Goal: Task Accomplishment & Management: Manage account settings

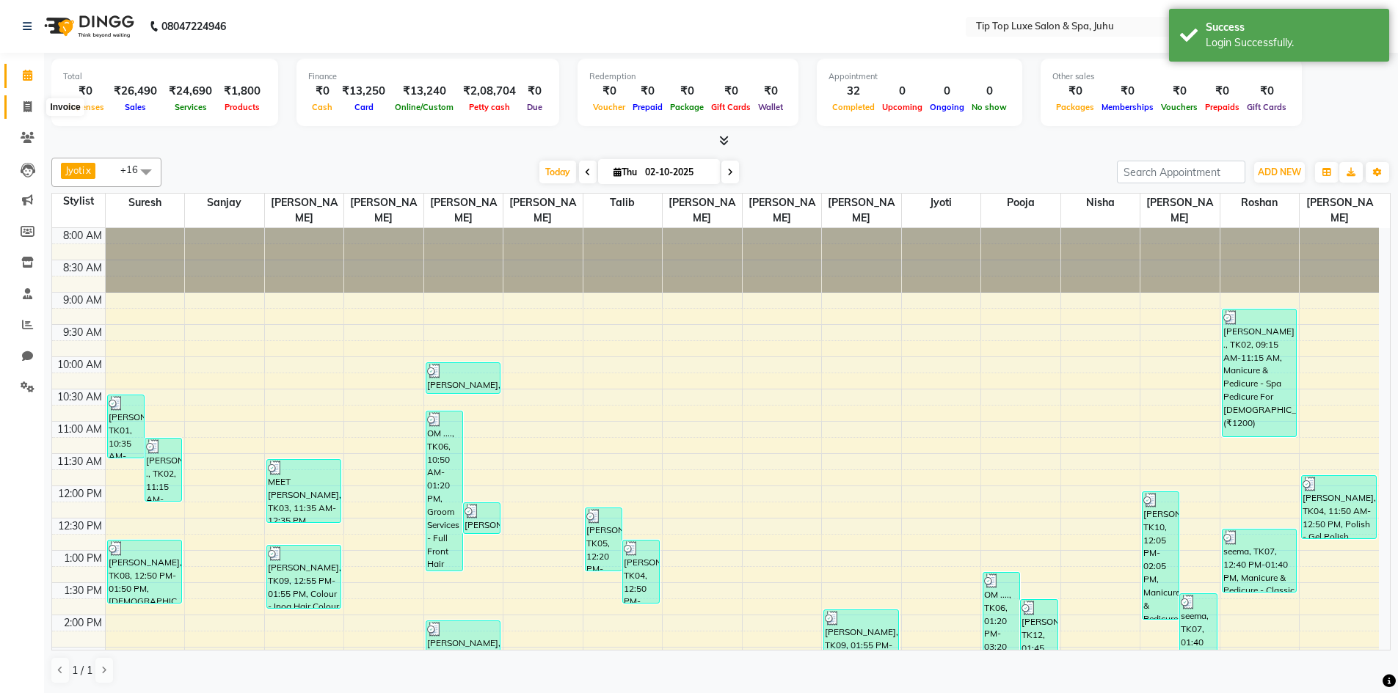
click at [29, 113] on span at bounding box center [28, 107] width 26 height 17
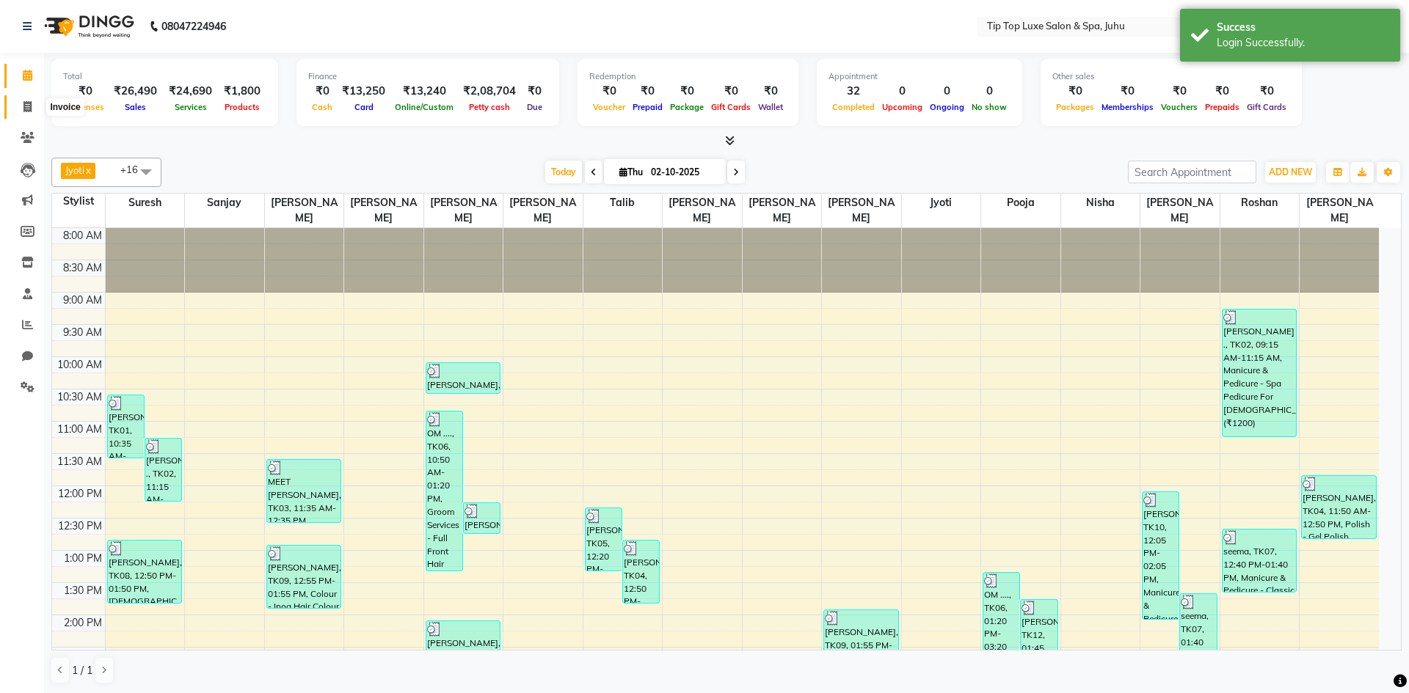
select select "8298"
select select "service"
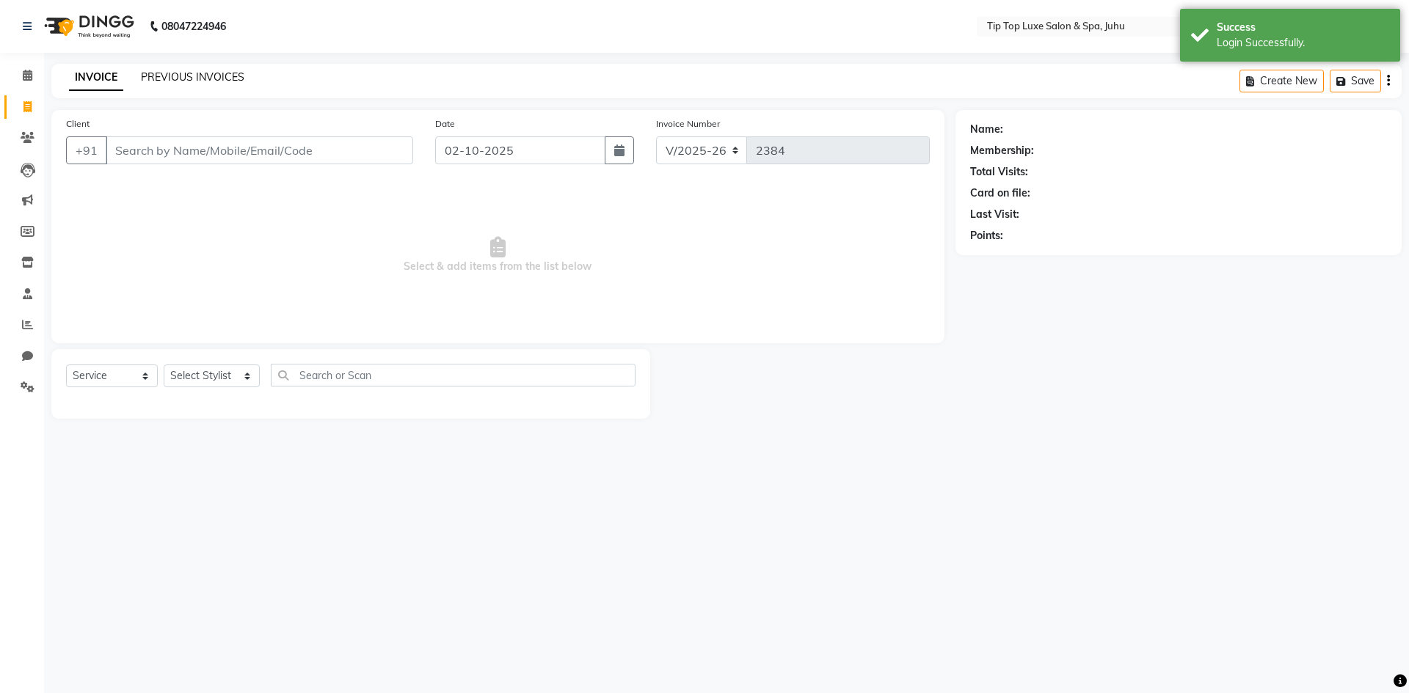
click at [206, 73] on link "PREVIOUS INVOICES" at bounding box center [192, 76] width 103 height 13
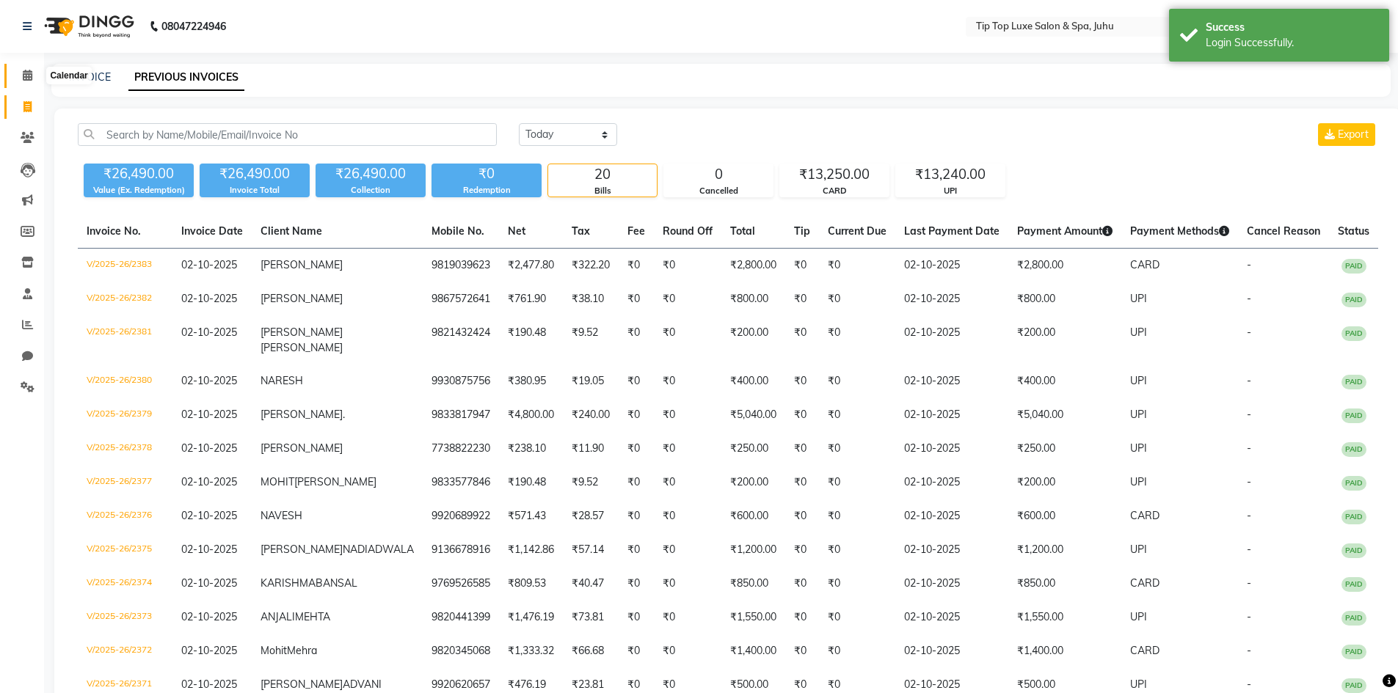
click at [29, 76] on icon at bounding box center [28, 75] width 10 height 11
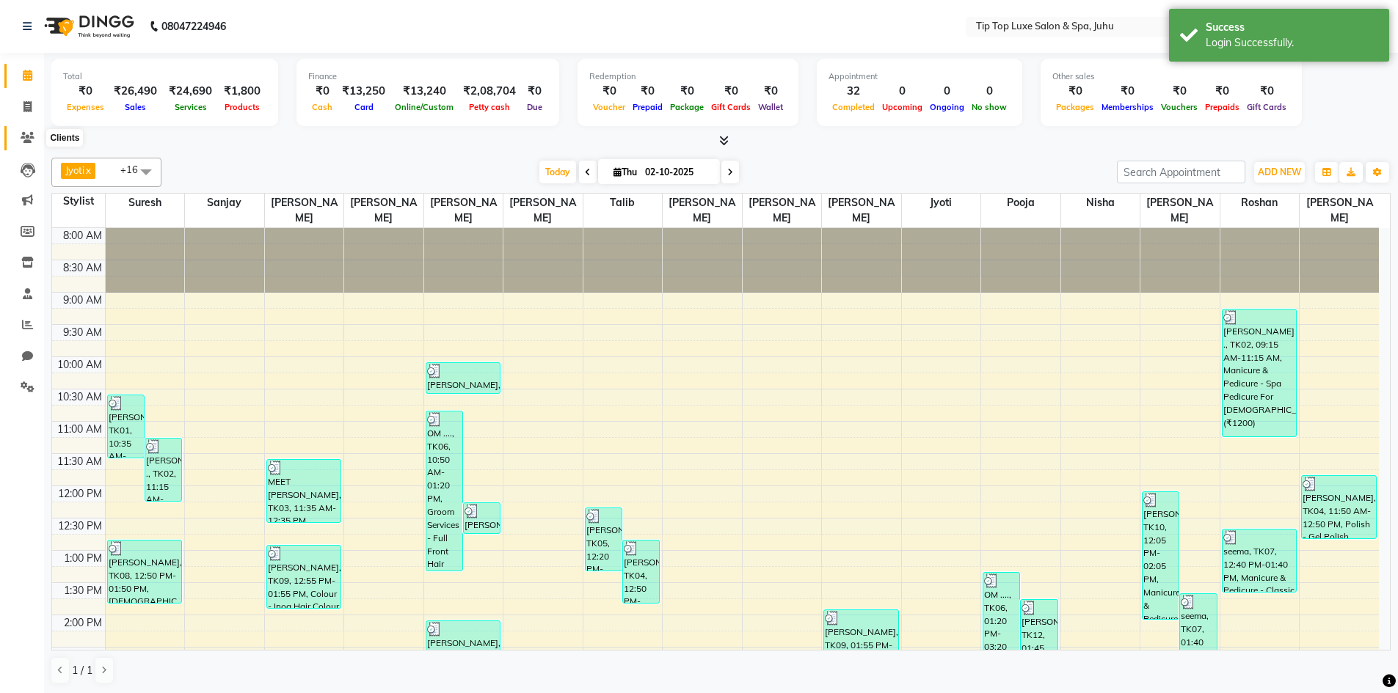
click at [23, 139] on icon at bounding box center [28, 137] width 14 height 11
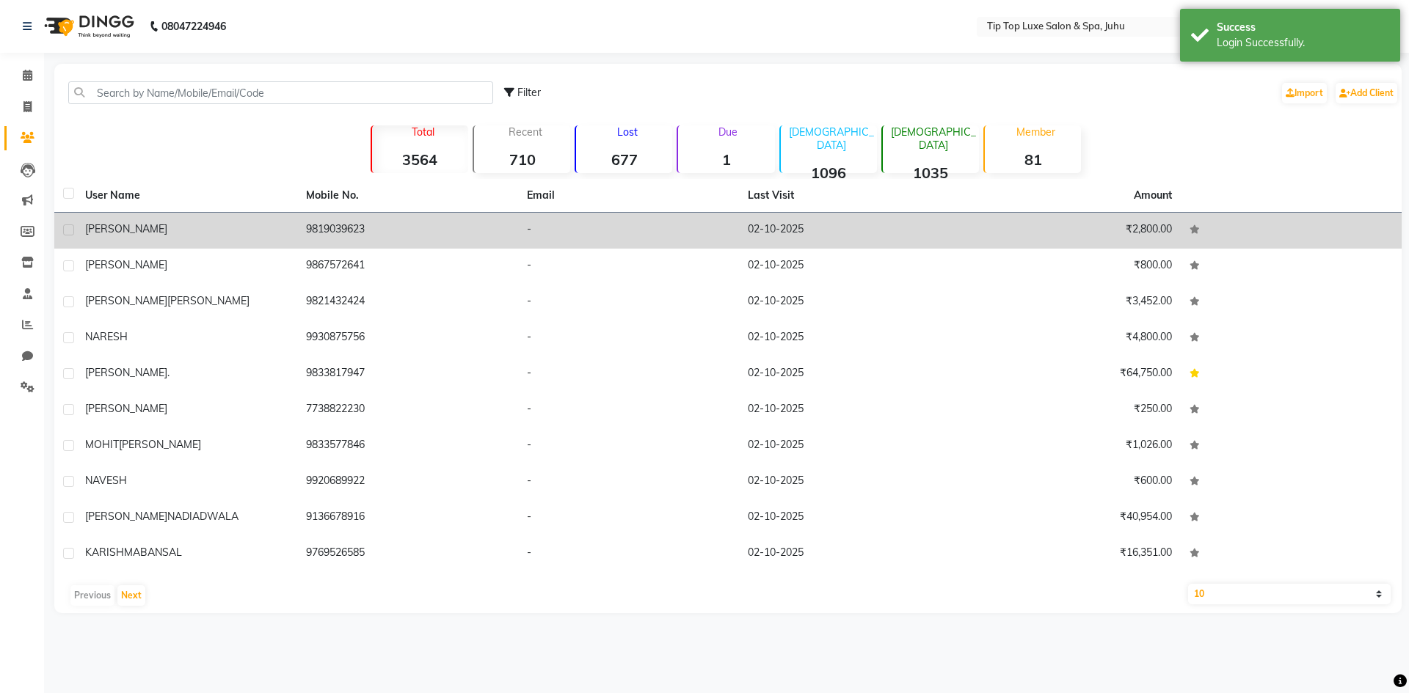
click at [208, 230] on div "[PERSON_NAME]" at bounding box center [186, 229] width 203 height 15
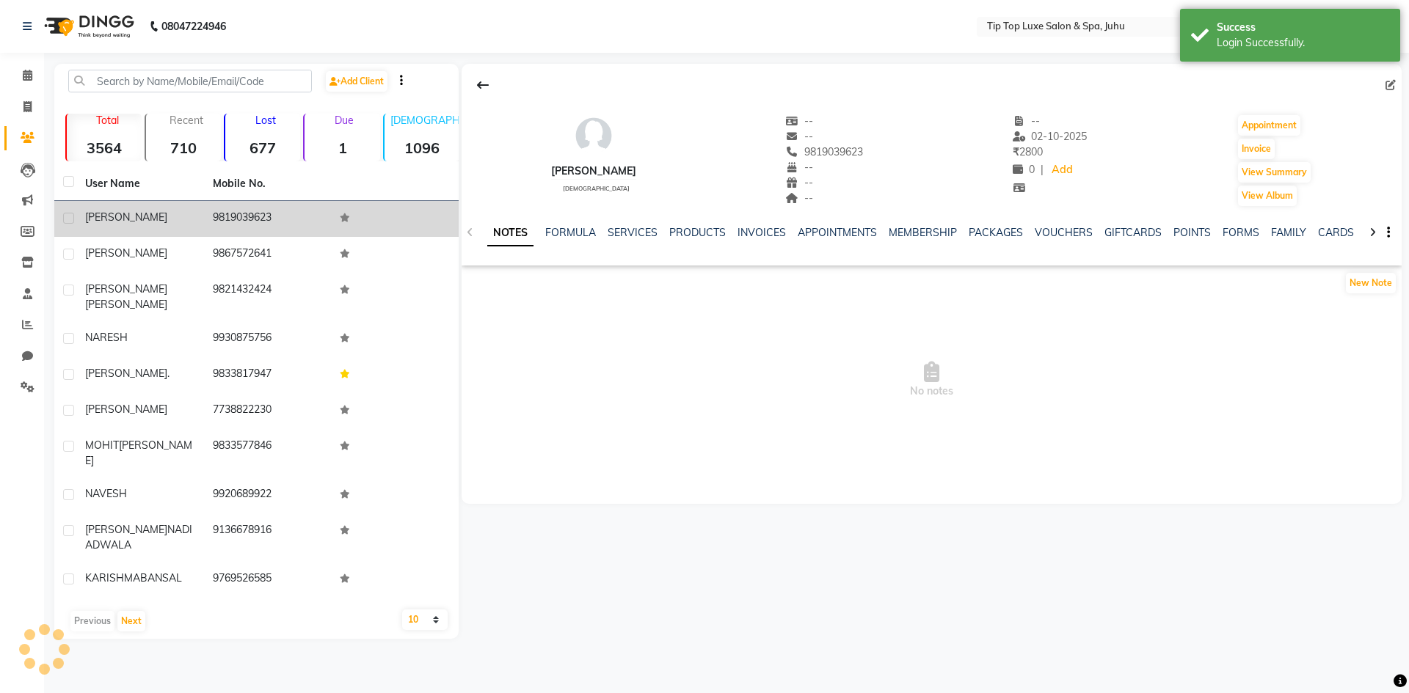
click at [208, 230] on td "9819039623" at bounding box center [268, 219] width 128 height 36
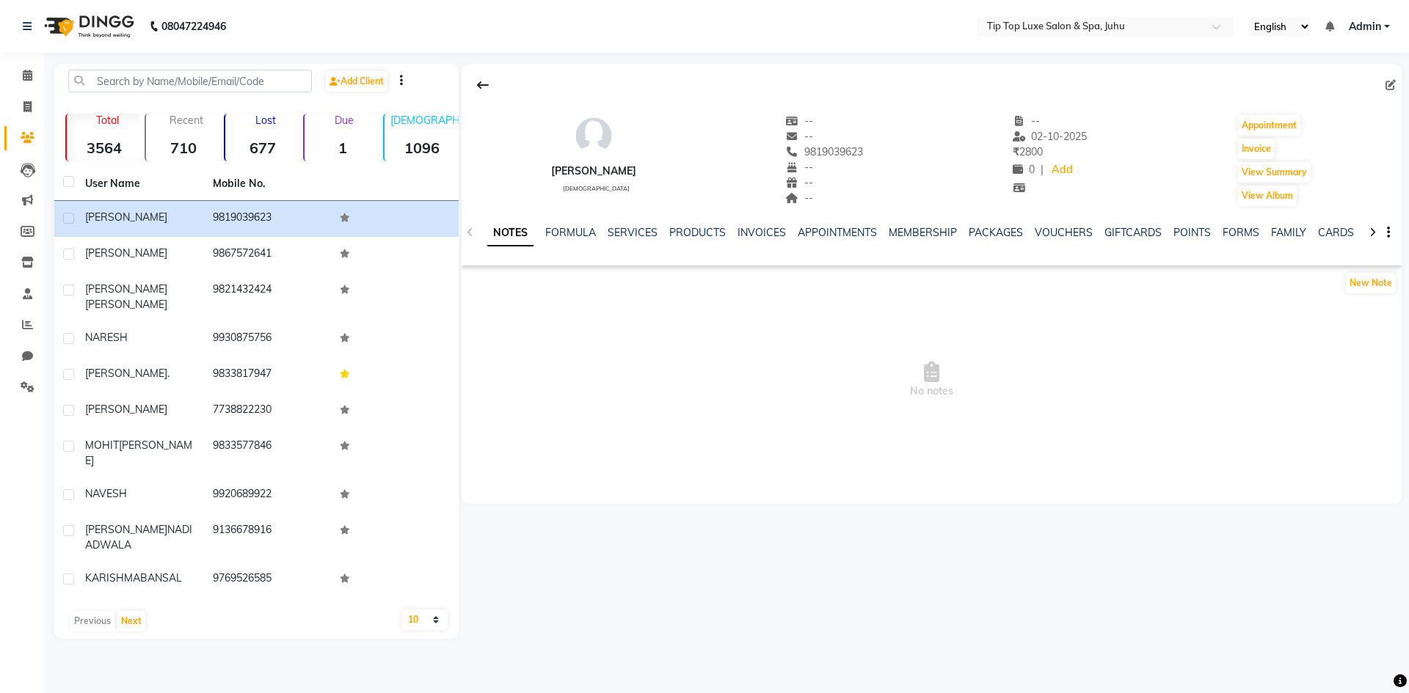
click at [1385, 27] on link "Admin" at bounding box center [1369, 26] width 41 height 15
click at [1325, 100] on link "Sign out" at bounding box center [1314, 101] width 134 height 23
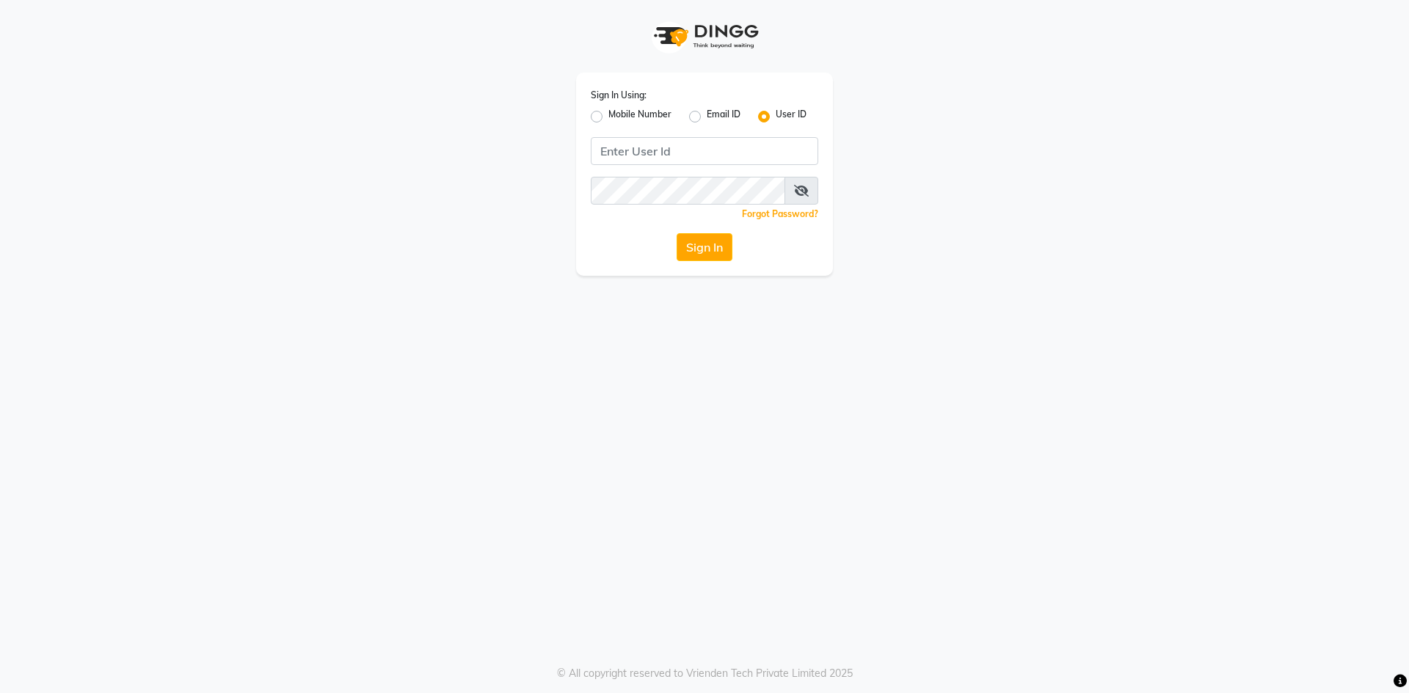
click at [602, 113] on div "Mobile Number" at bounding box center [631, 117] width 81 height 18
click at [608, 116] on label "Mobile Number" at bounding box center [639, 117] width 63 height 18
click at [608, 116] on input "Mobile Number" at bounding box center [613, 113] width 10 height 10
radio input "true"
radio input "false"
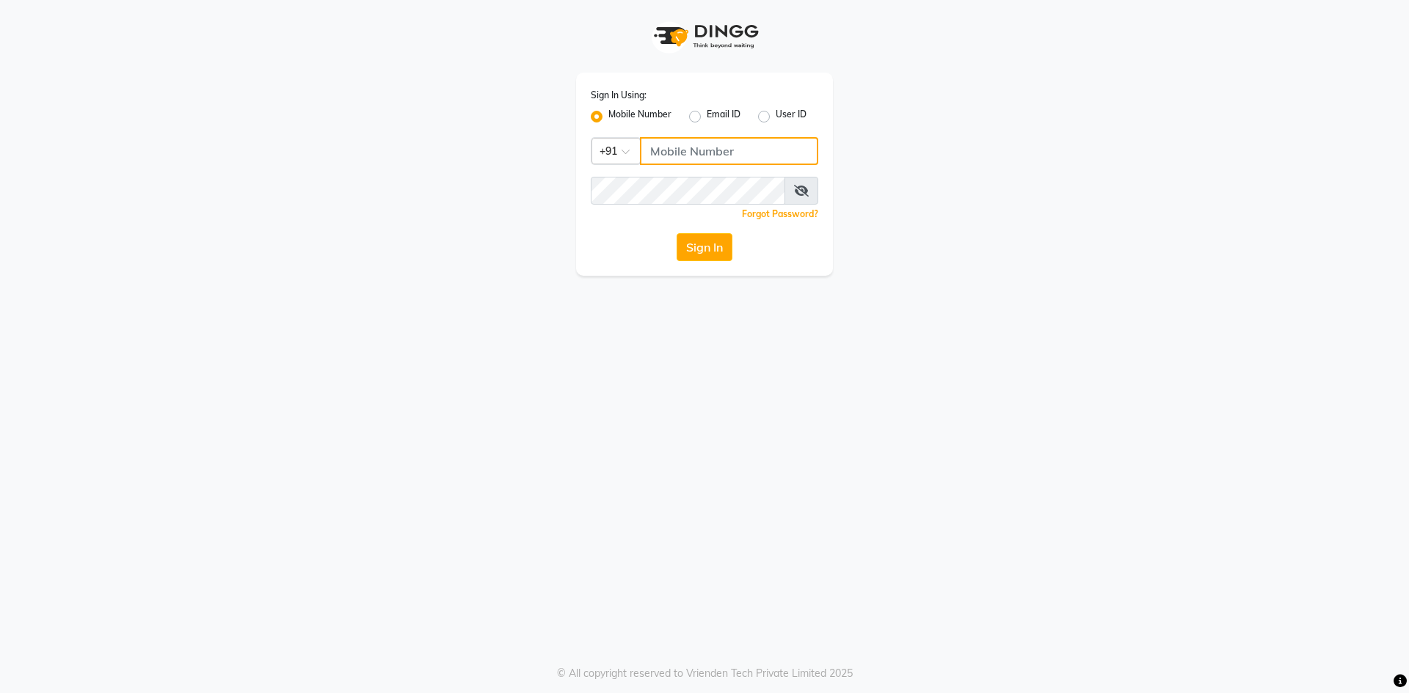
click at [655, 143] on input "Username" at bounding box center [729, 151] width 178 height 28
type input "9167063319"
click at [713, 245] on button "Sign In" at bounding box center [705, 247] width 56 height 28
